Goal: Task Accomplishment & Management: Manage account settings

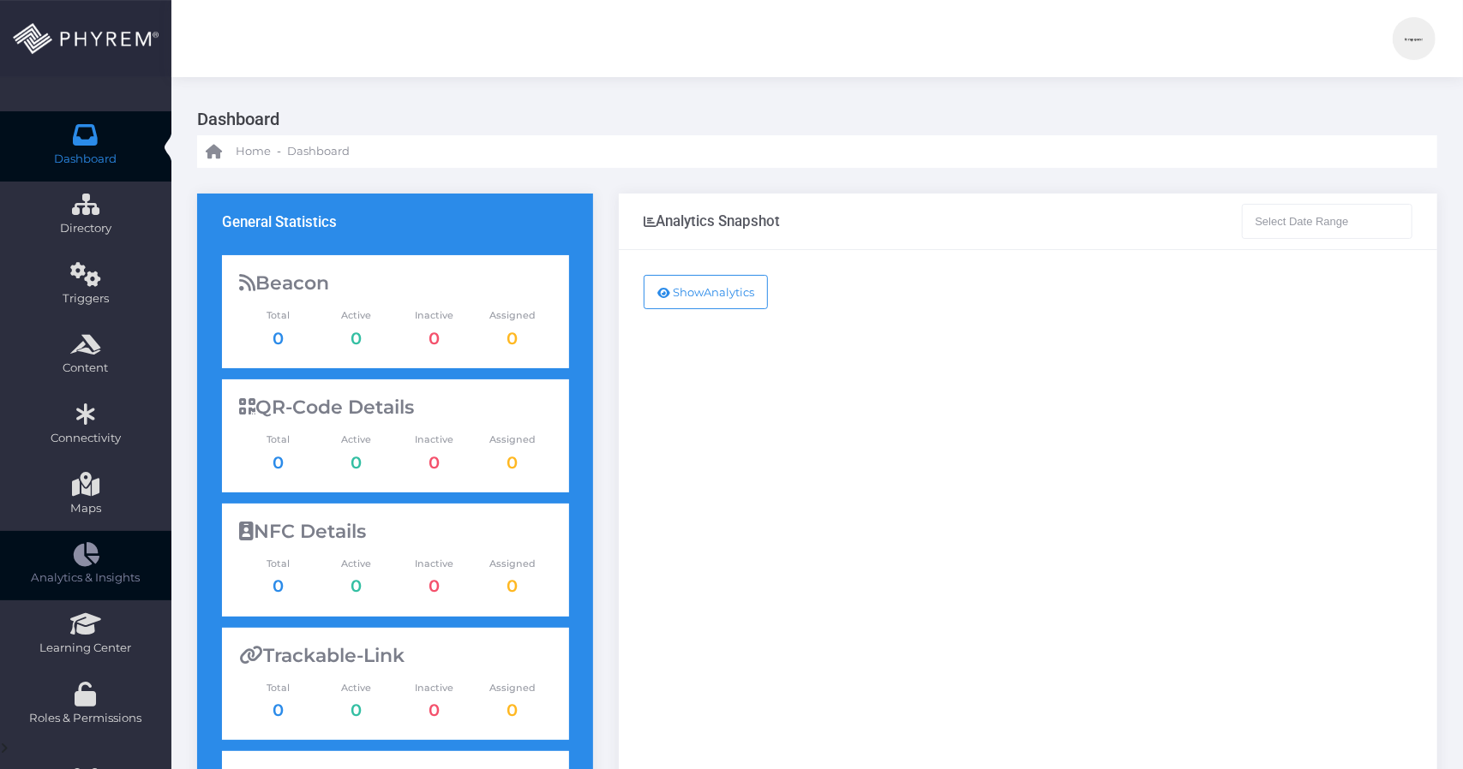
type input "[DATE] - [DATE]"
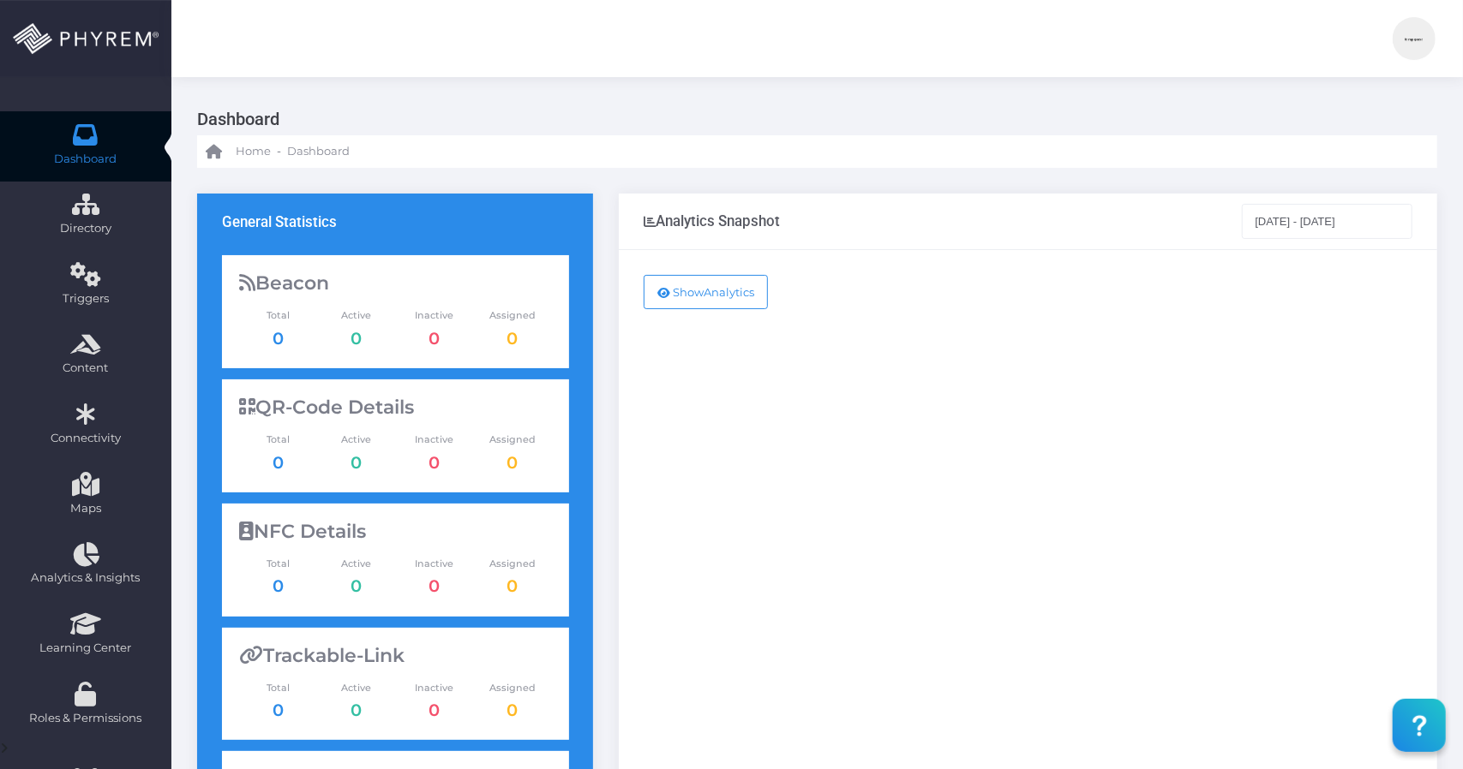
click at [1422, 43] on img at bounding box center [1413, 38] width 43 height 43
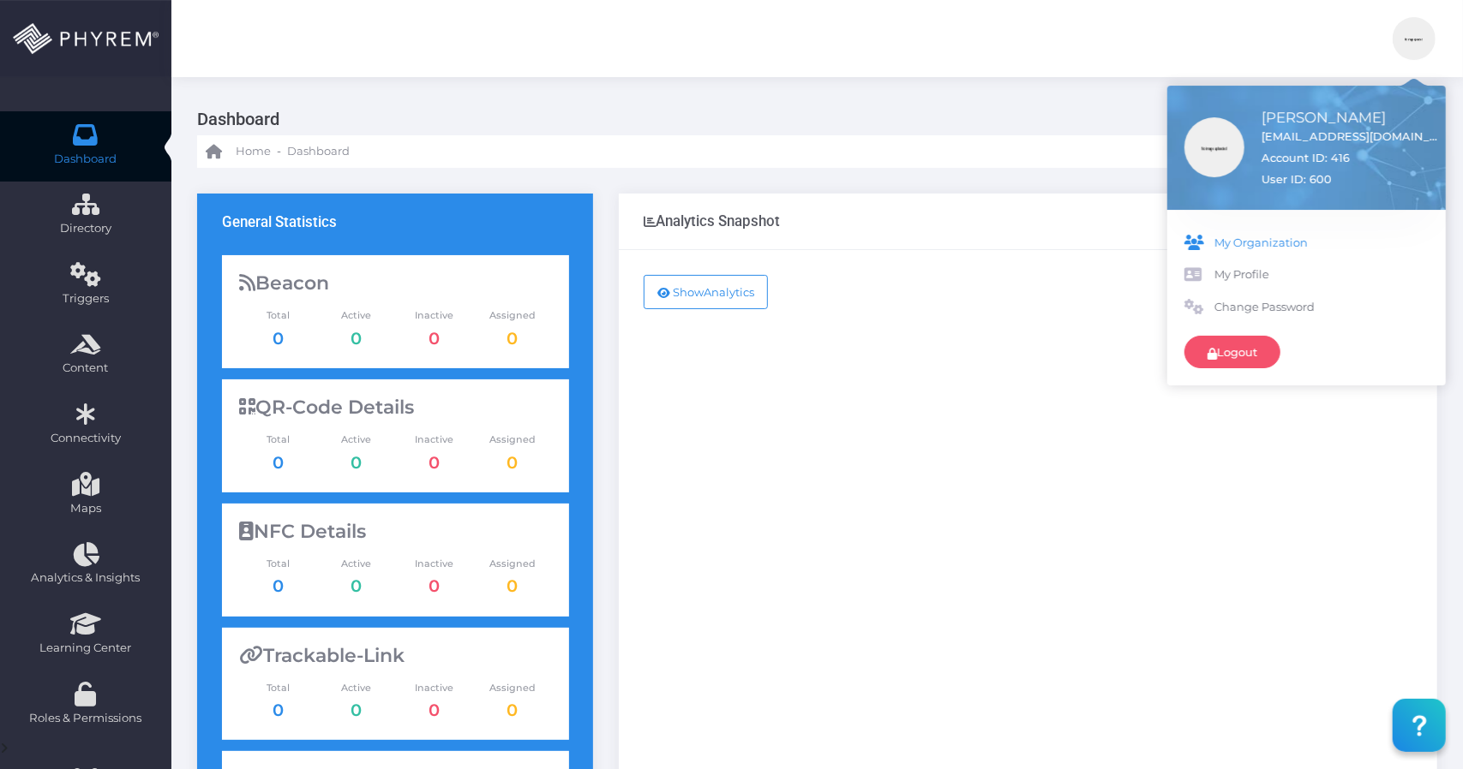
click at [1259, 247] on span "My Organization" at bounding box center [1321, 243] width 214 height 17
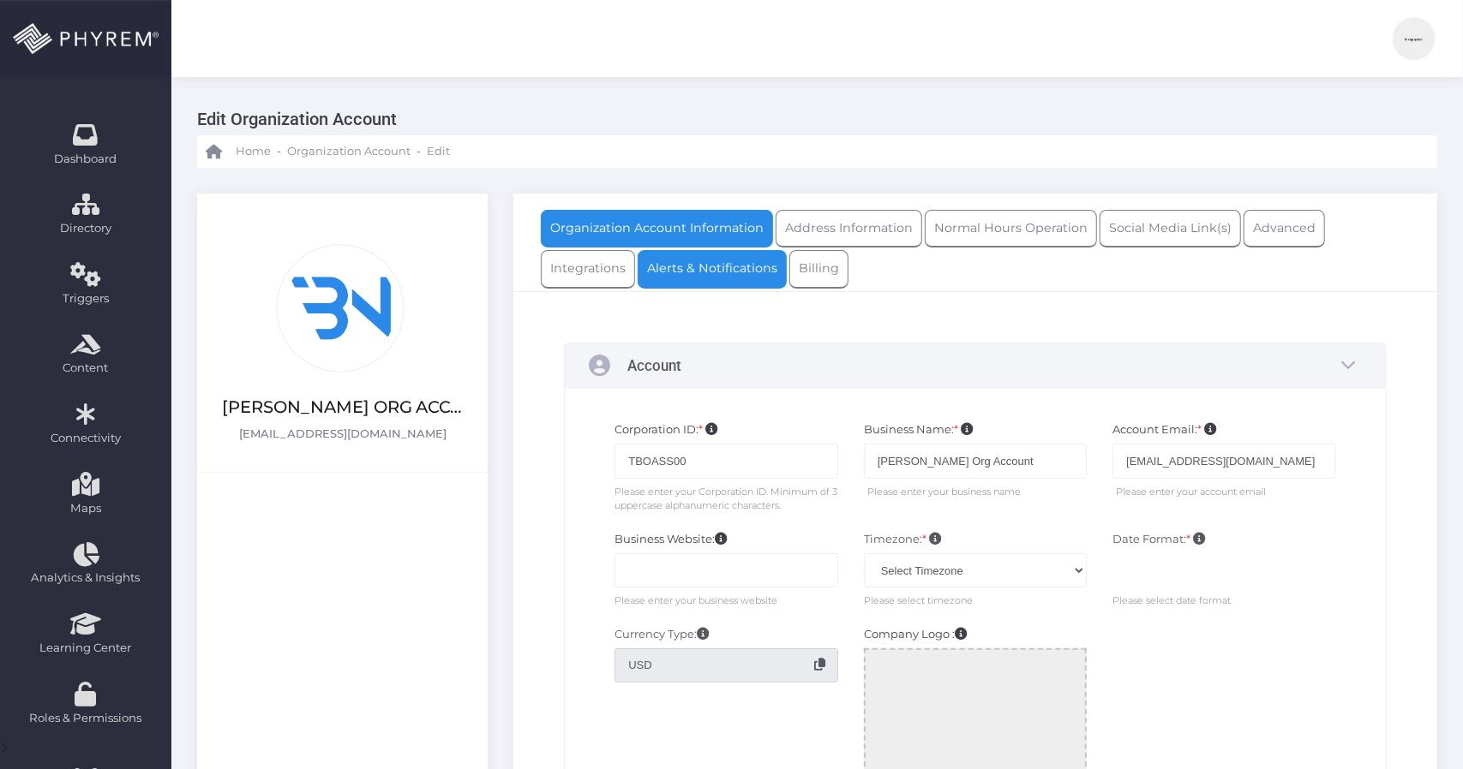
type input "6391754404"
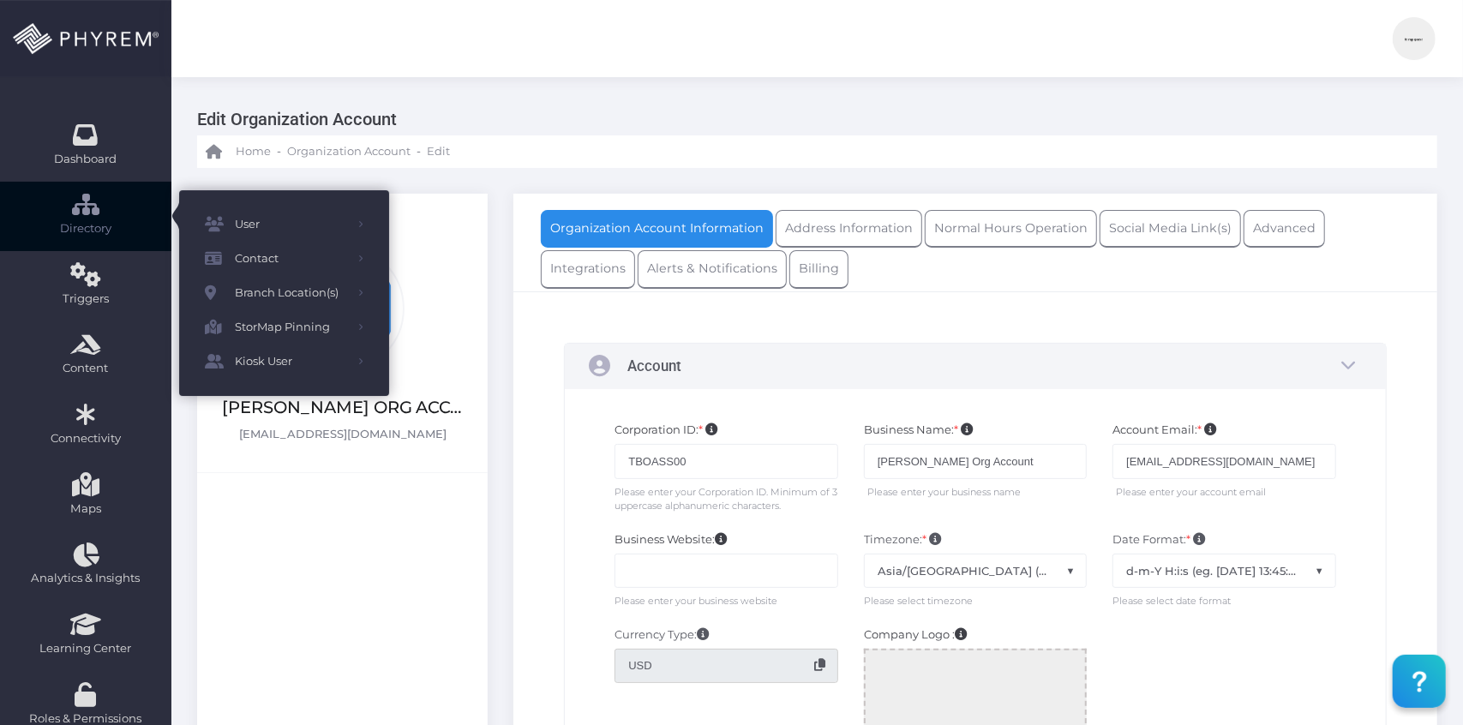
click at [99, 218] on link "Directory" at bounding box center [85, 217] width 171 height 70
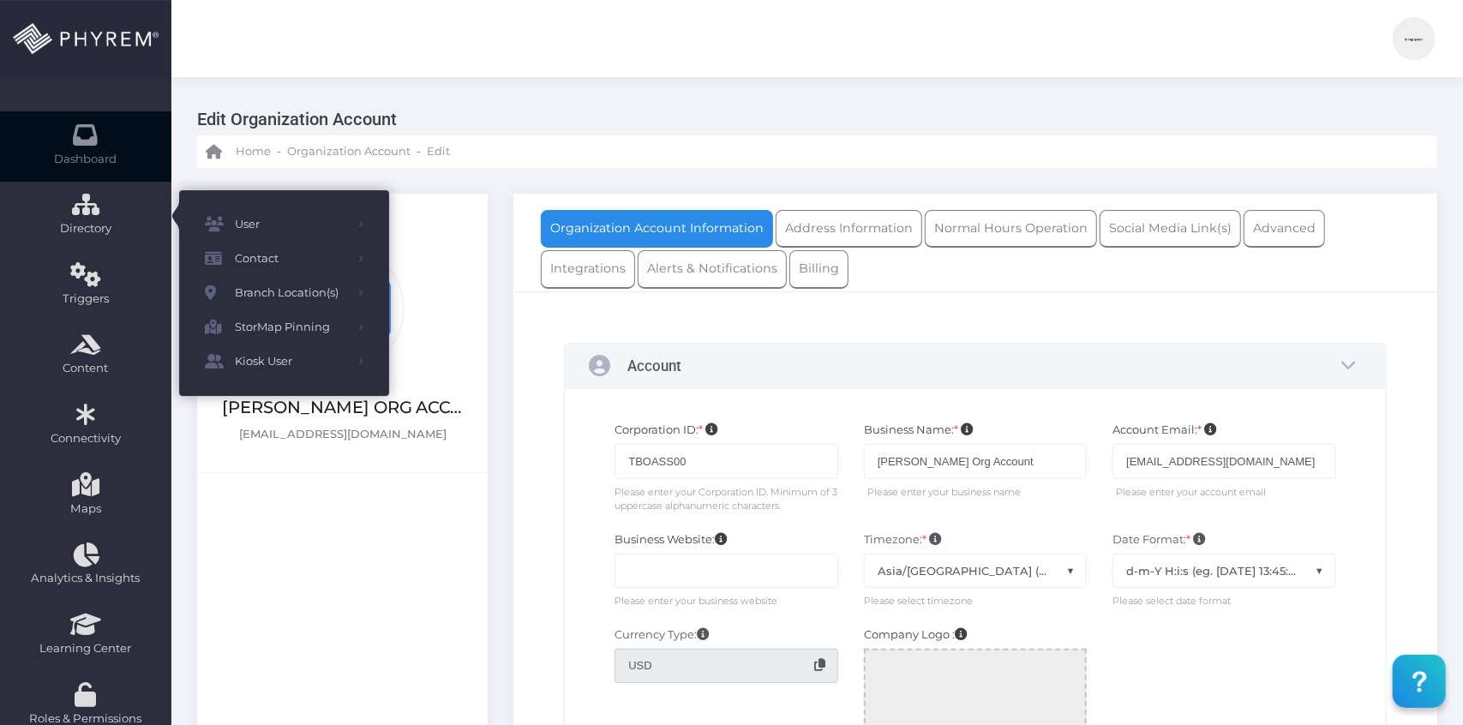
click at [102, 146] on link "Dashboard" at bounding box center [85, 146] width 171 height 70
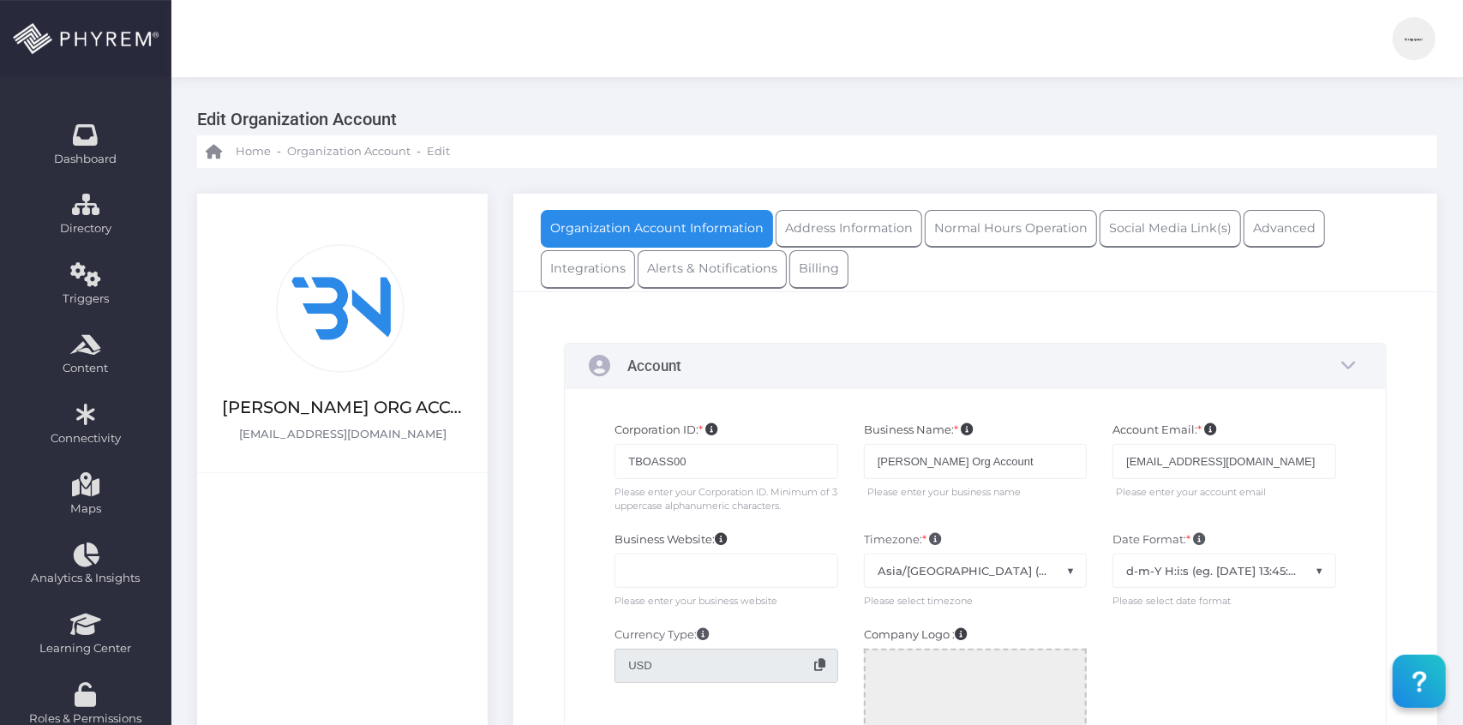
click at [1407, 41] on img at bounding box center [1413, 38] width 43 height 43
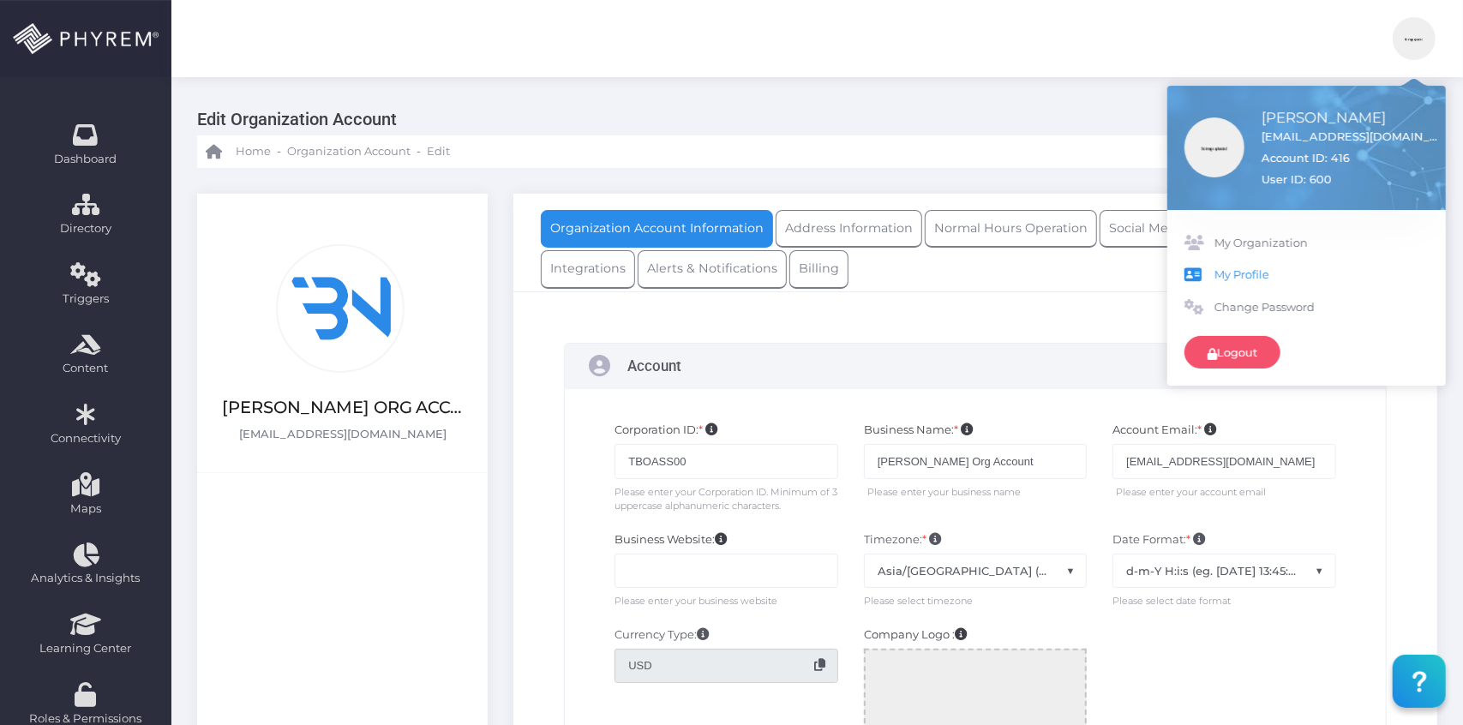
click at [1239, 278] on span "My Profile" at bounding box center [1321, 274] width 214 height 17
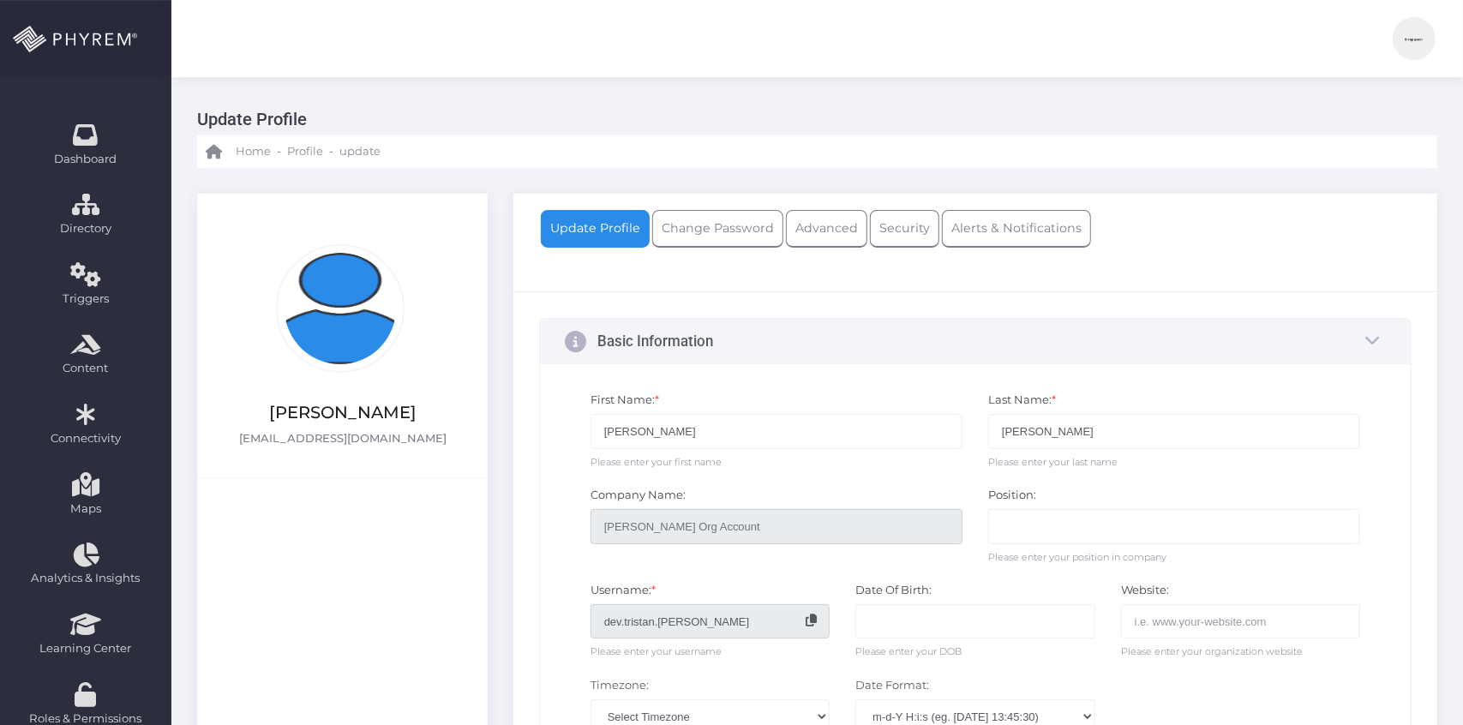
select select "[GEOGRAPHIC_DATA]/[GEOGRAPHIC_DATA]"
click at [1422, 45] on img at bounding box center [1413, 38] width 43 height 43
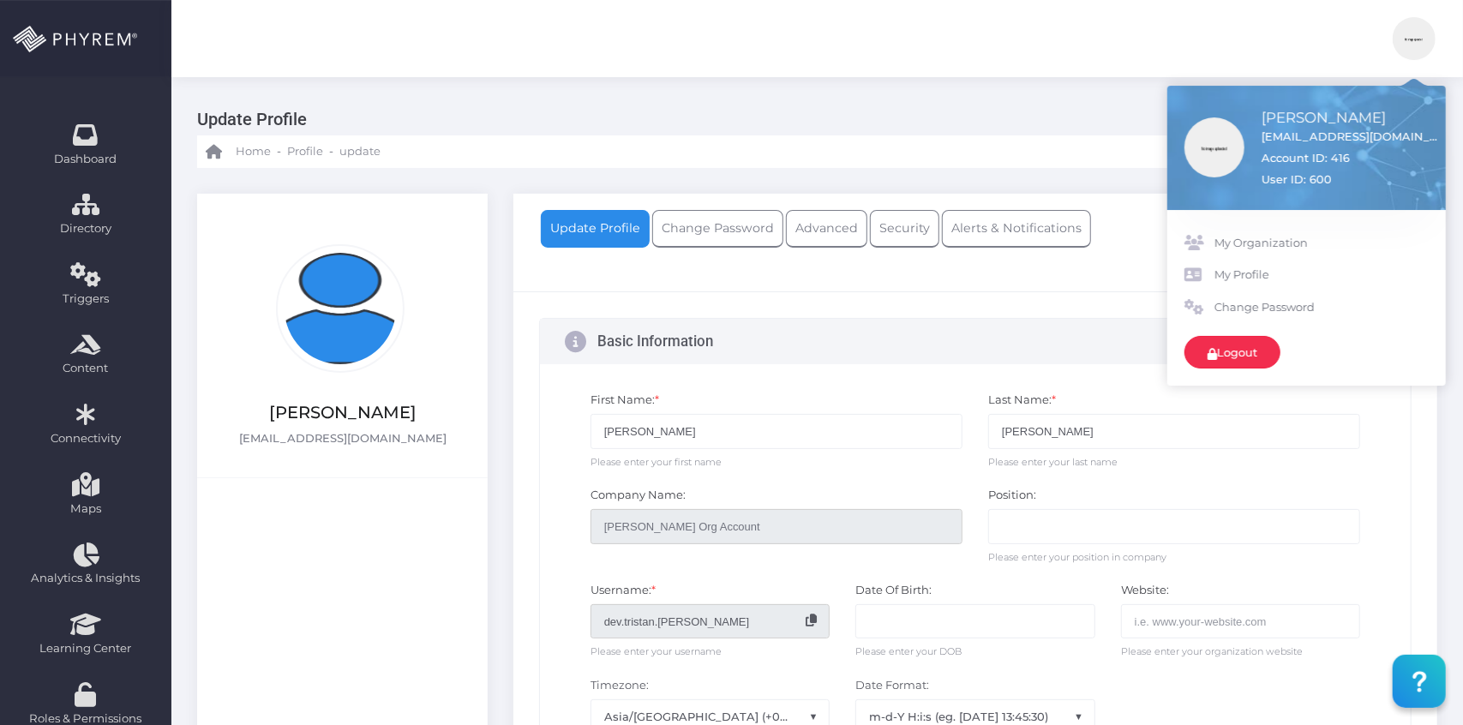
click at [1256, 356] on link "Logout" at bounding box center [1232, 352] width 96 height 33
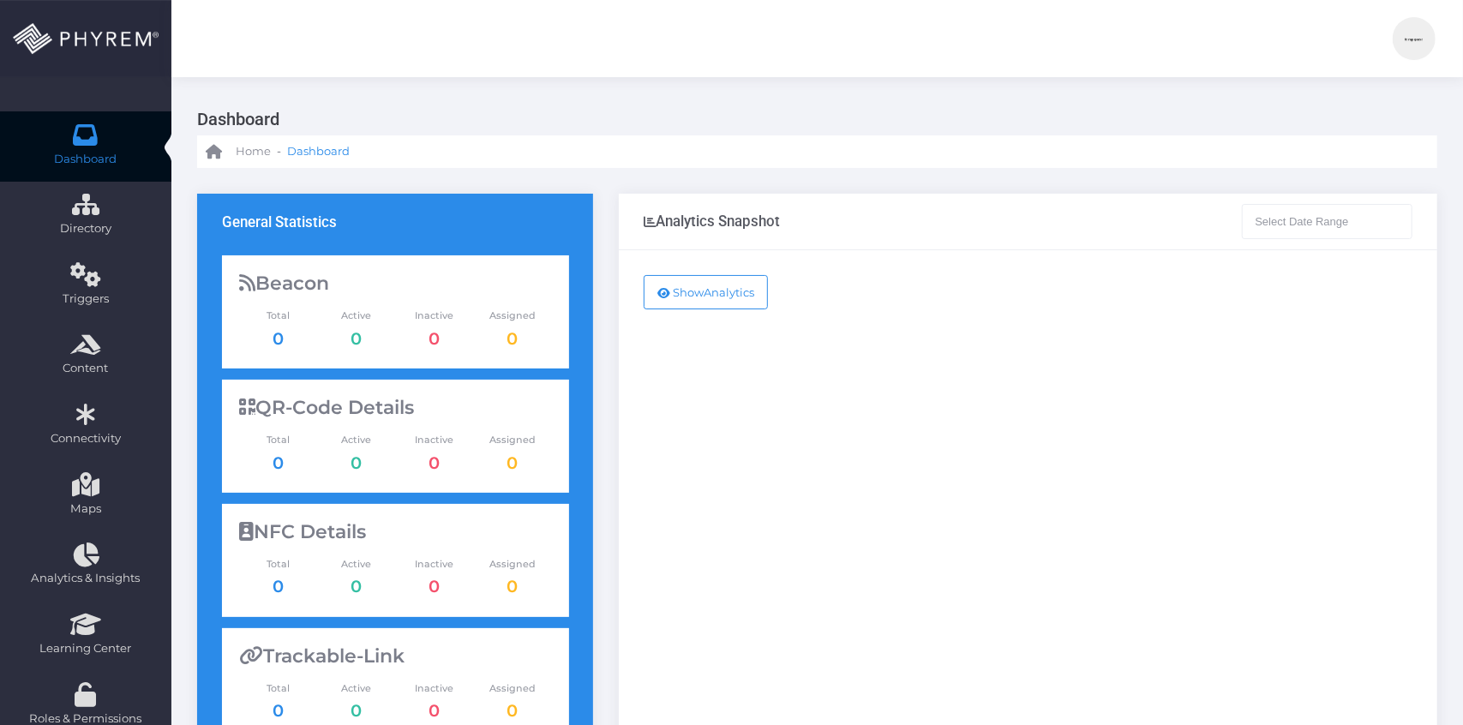
type input "[DATE] - [DATE]"
click at [1404, 36] on img at bounding box center [1413, 38] width 43 height 43
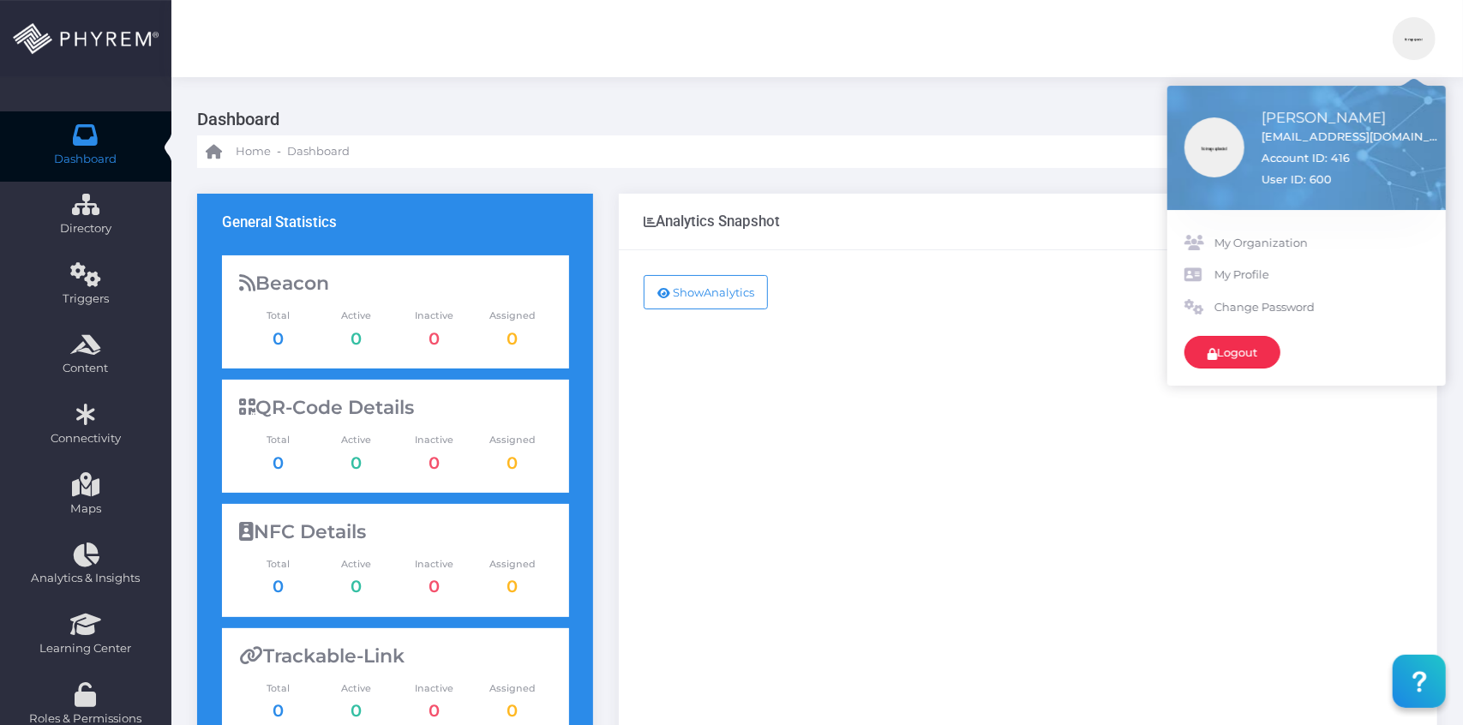
click at [1270, 347] on link "Logout" at bounding box center [1232, 352] width 96 height 33
